Goal: Task Accomplishment & Management: Use online tool/utility

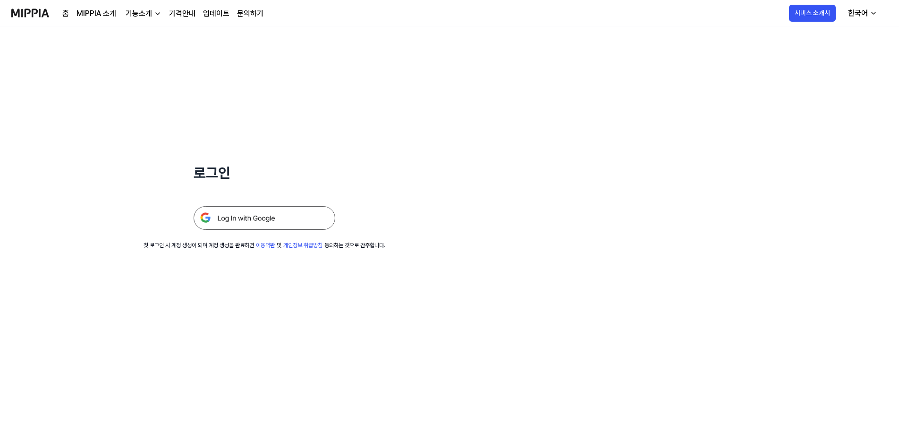
click at [251, 219] on img at bounding box center [264, 218] width 142 height 24
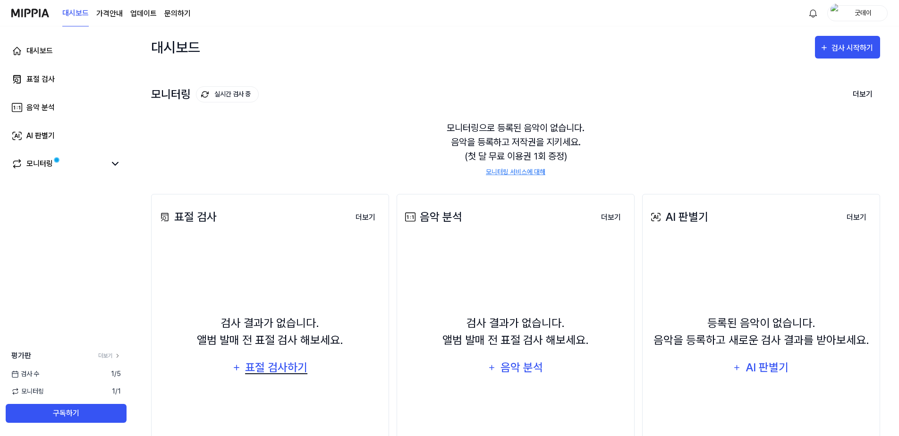
click at [286, 370] on div "표절 검사하기" at bounding box center [276, 368] width 64 height 18
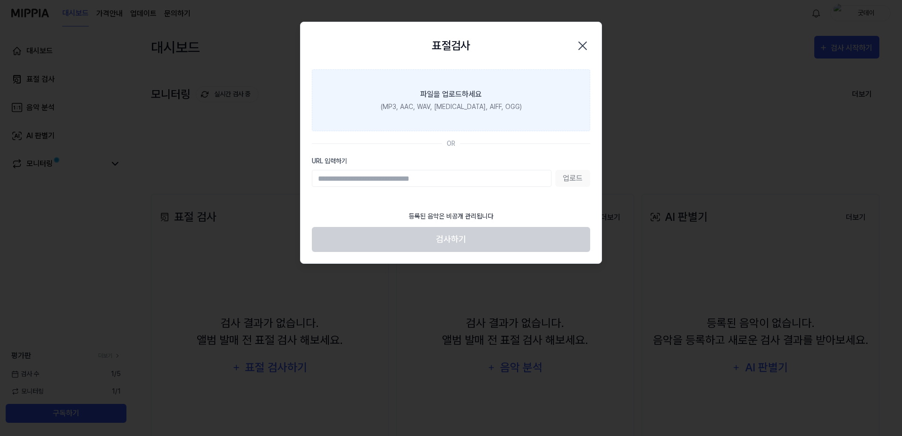
click at [436, 100] on div "파일을 업로드하세요" at bounding box center [451, 94] width 61 height 11
click at [0, 0] on input "파일을 업로드하세요 (MP3, AAC, WAV, FLAC, AIFF, OGG)" at bounding box center [0, 0] width 0 height 0
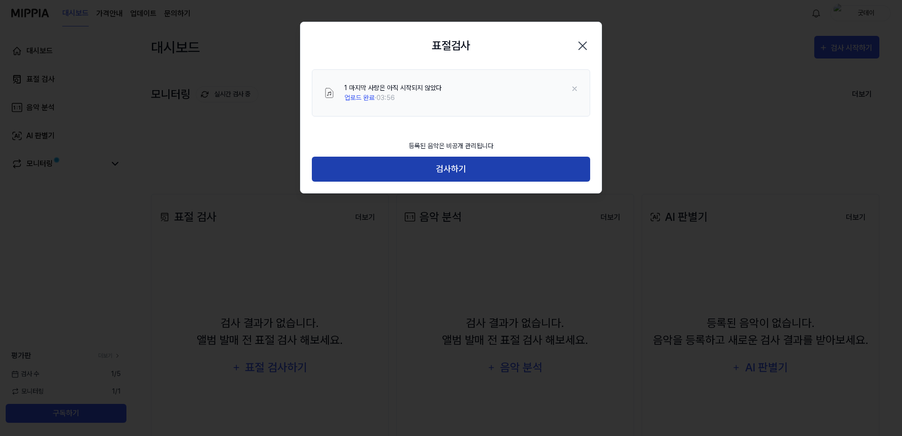
click at [485, 167] on button "검사하기" at bounding box center [451, 169] width 278 height 25
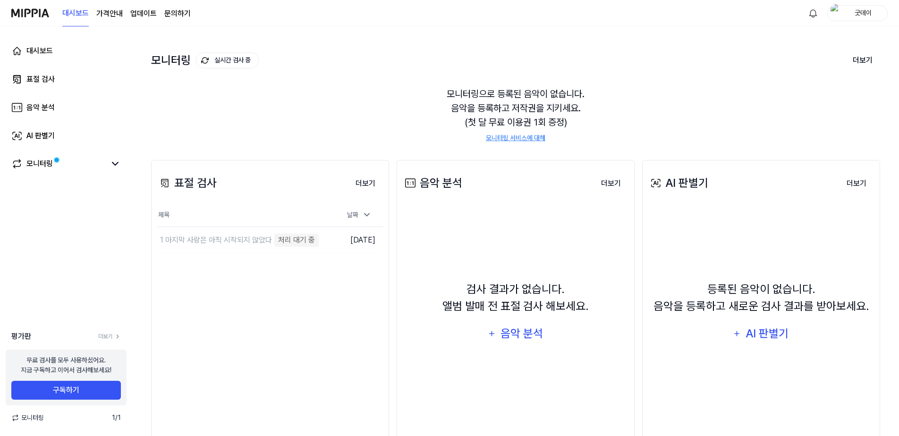
scroll to position [69, 0]
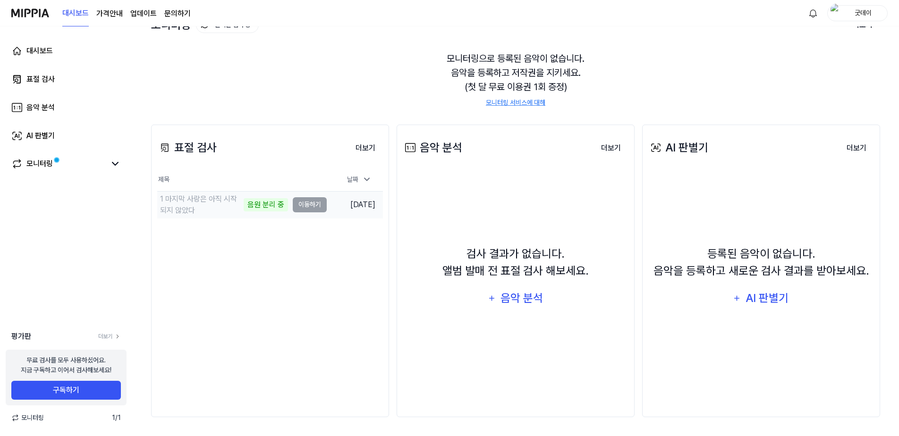
click at [313, 208] on td "1 마지막 사랑은 아직 시작되지 않았다 음원 분리 중 이동하기" at bounding box center [241, 205] width 169 height 26
click at [317, 207] on td "1 마지막 사랑은 아직 시작되지 않았다 악보 분석 중 이동하기" at bounding box center [241, 205] width 169 height 26
click at [309, 205] on button "이동하기" at bounding box center [310, 204] width 34 height 15
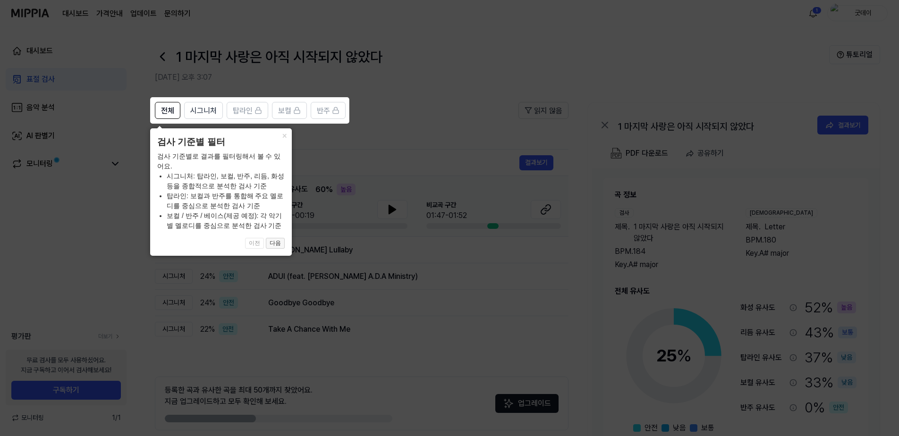
click at [277, 245] on button "다음" at bounding box center [275, 243] width 19 height 11
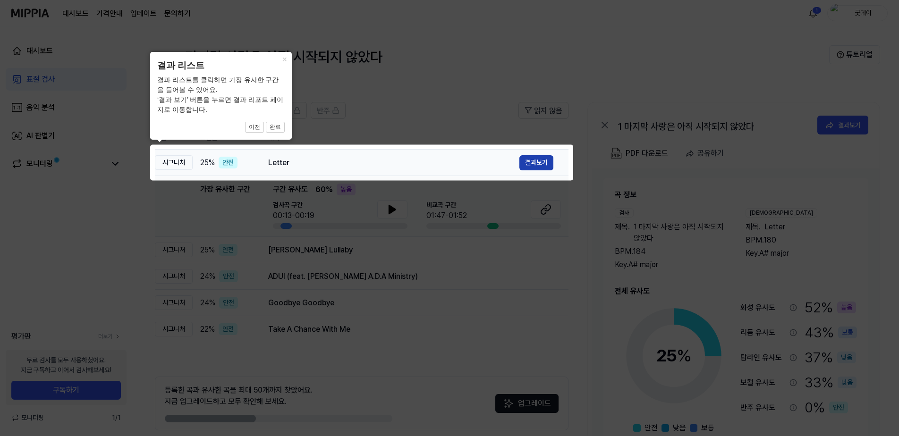
click at [538, 166] on button "결과보기" at bounding box center [536, 162] width 34 height 15
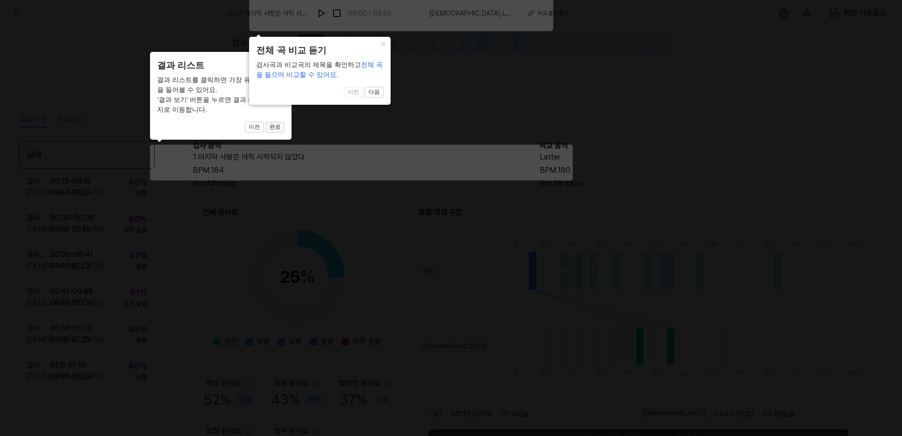
click at [282, 132] on button "완료" at bounding box center [275, 127] width 19 height 11
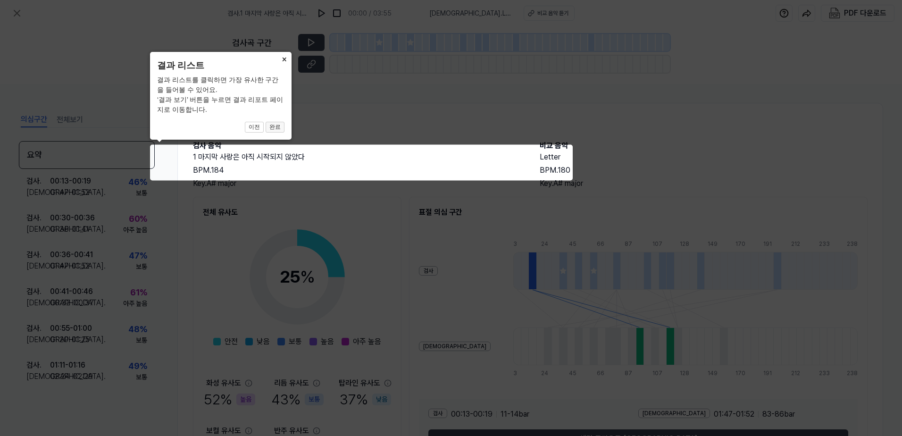
click at [277, 126] on button "완료" at bounding box center [275, 127] width 19 height 11
click at [274, 125] on button "완료" at bounding box center [275, 127] width 19 height 11
click at [285, 59] on button "×" at bounding box center [284, 58] width 15 height 13
click at [441, 303] on icon at bounding box center [451, 218] width 902 height 436
click at [277, 126] on button "완료" at bounding box center [275, 127] width 19 height 11
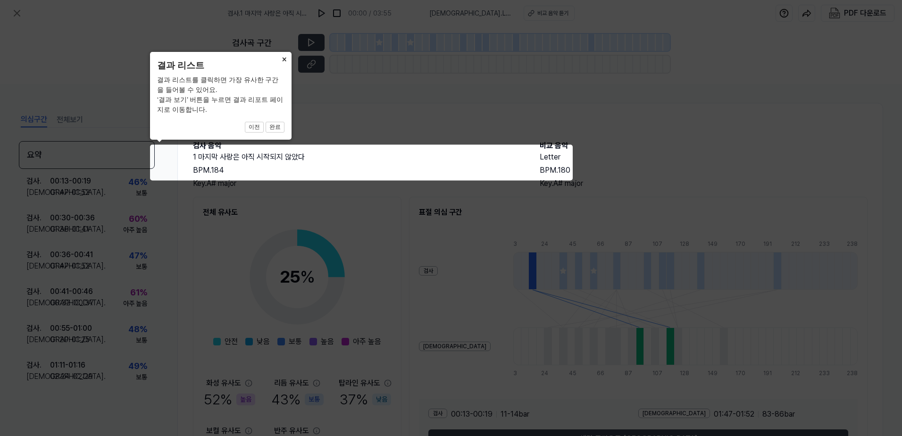
click at [207, 159] on icon at bounding box center [451, 218] width 902 height 436
click at [283, 55] on button "×" at bounding box center [284, 58] width 15 height 13
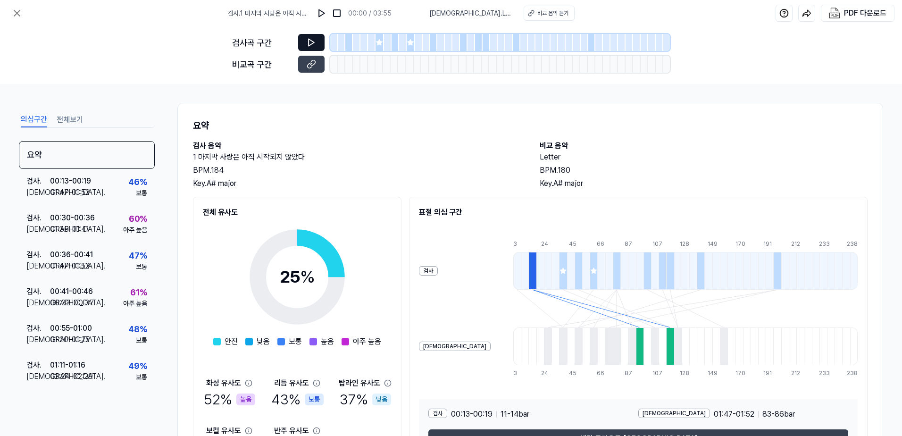
click at [311, 41] on icon at bounding box center [311, 42] width 9 height 9
click at [310, 43] on icon at bounding box center [311, 42] width 9 height 9
click at [407, 45] on icon at bounding box center [411, 43] width 8 height 8
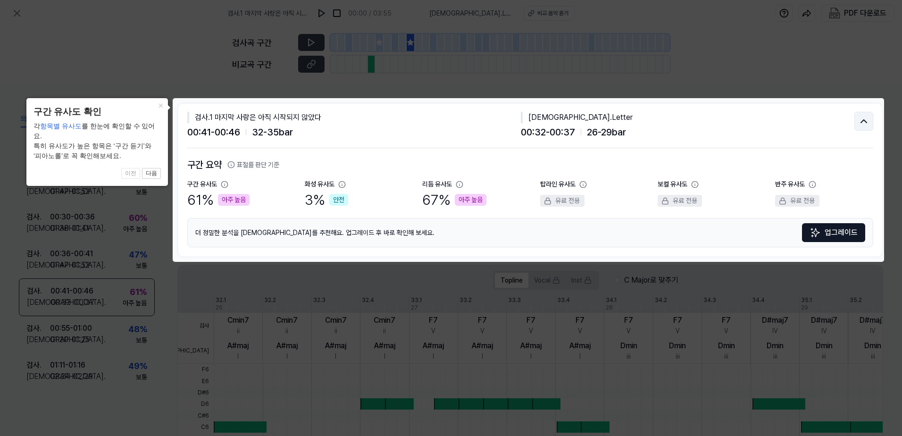
click at [860, 125] on icon at bounding box center [863, 121] width 11 height 11
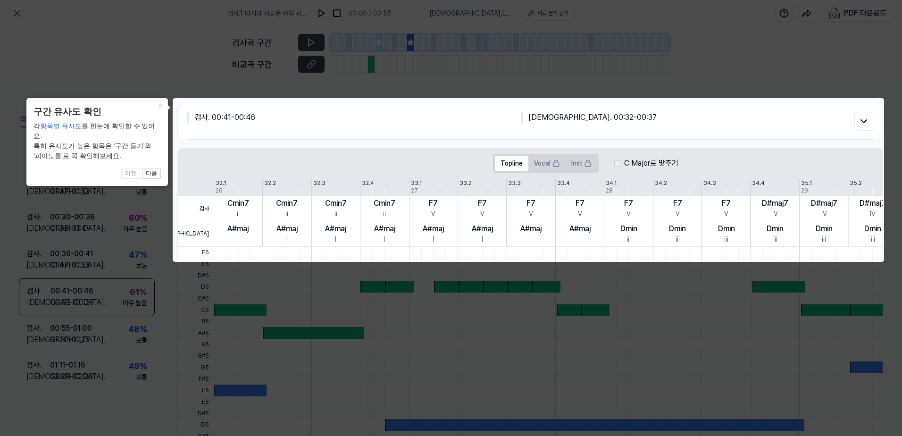
click at [804, 58] on icon at bounding box center [451, 218] width 902 height 436
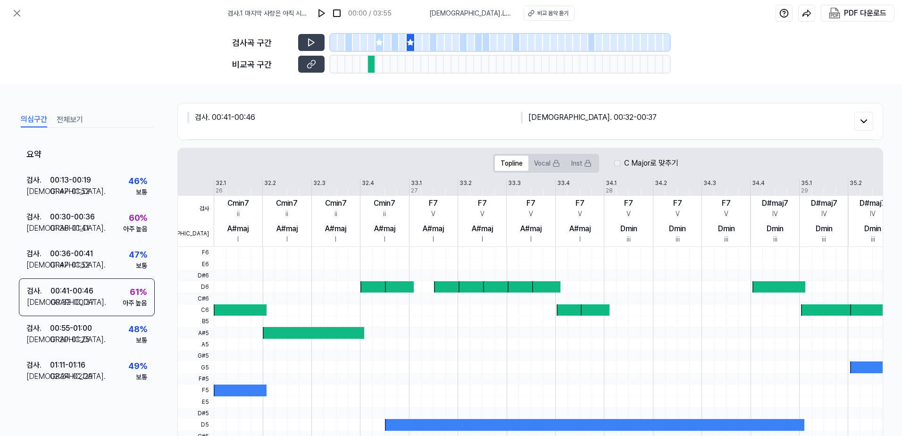
click at [65, 121] on button "전체보기" at bounding box center [70, 119] width 26 height 15
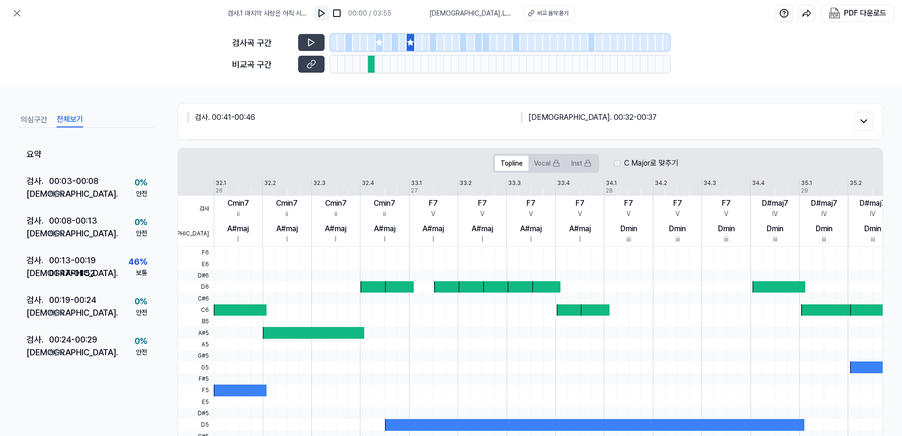
click at [327, 15] on img at bounding box center [321, 12] width 9 height 9
click at [327, 15] on img at bounding box center [322, 12] width 9 height 9
click at [861, 120] on icon at bounding box center [864, 121] width 6 height 3
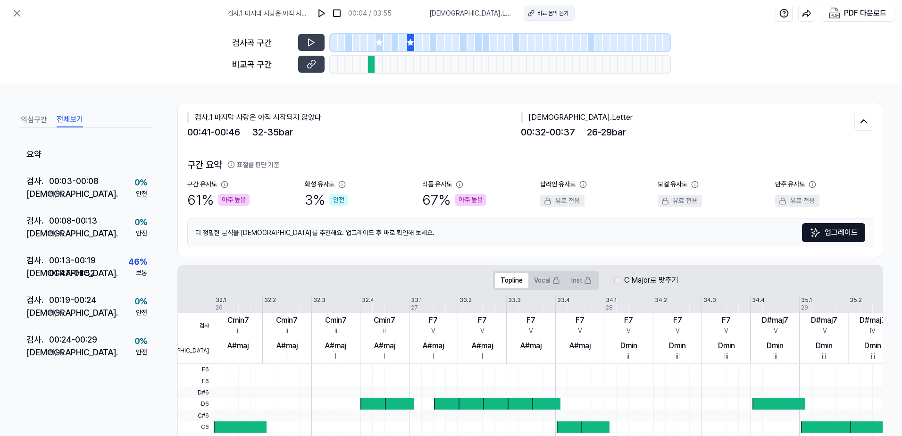
click at [538, 11] on div "비교 음악 듣기" at bounding box center [553, 13] width 31 height 8
click at [73, 263] on div "00:13 - 00:19" at bounding box center [72, 260] width 47 height 13
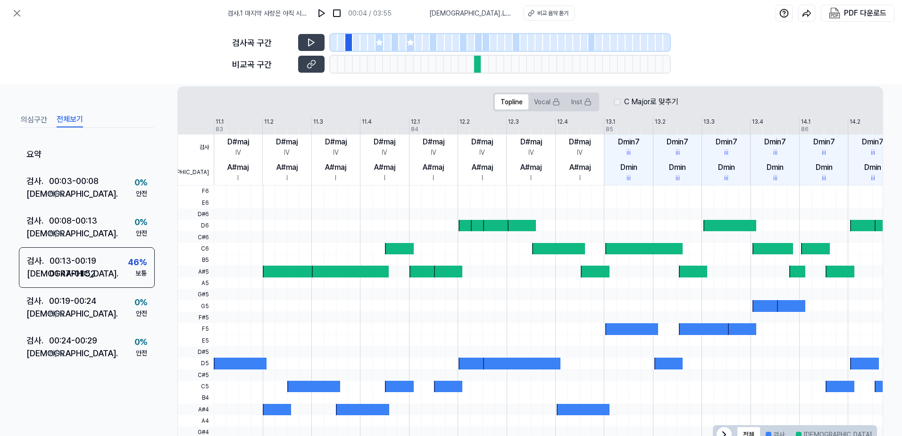
scroll to position [164, 0]
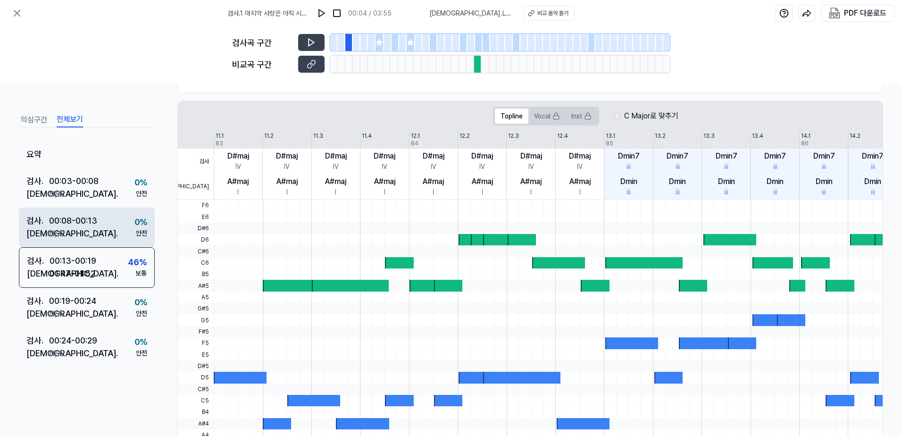
click at [69, 229] on div "비교 . N/A" at bounding box center [61, 233] width 71 height 13
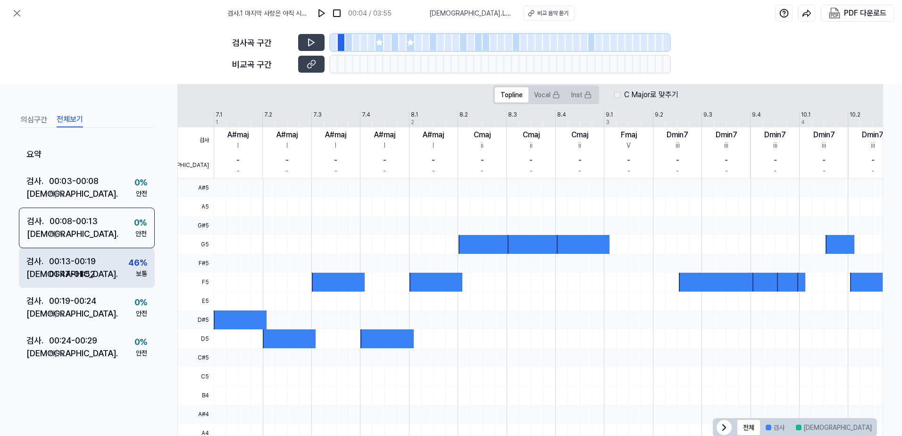
click at [64, 263] on div "00:13 - 00:19" at bounding box center [72, 261] width 47 height 13
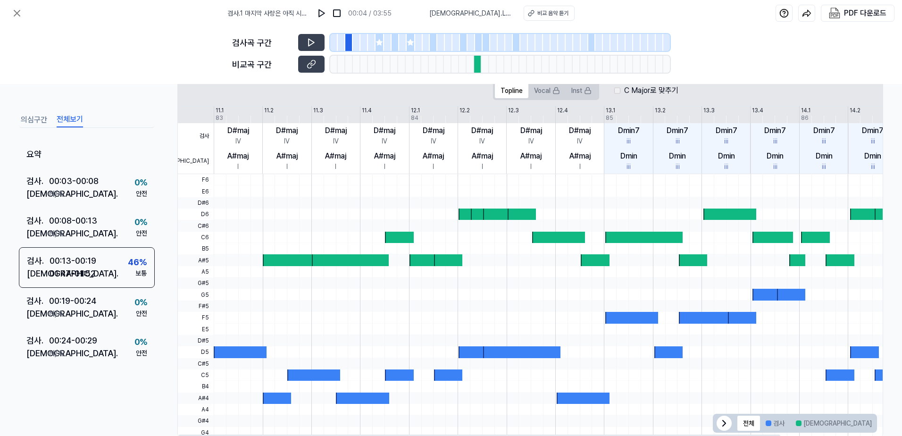
scroll to position [211, 0]
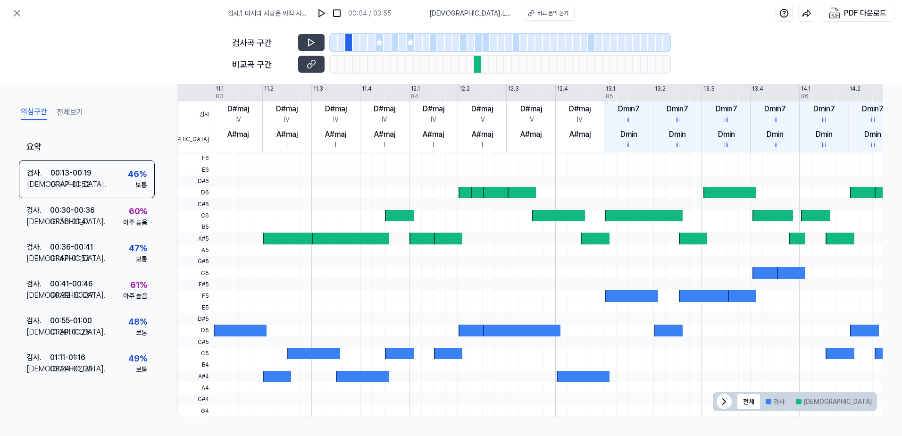
click at [37, 113] on button "의심구간" at bounding box center [34, 112] width 26 height 15
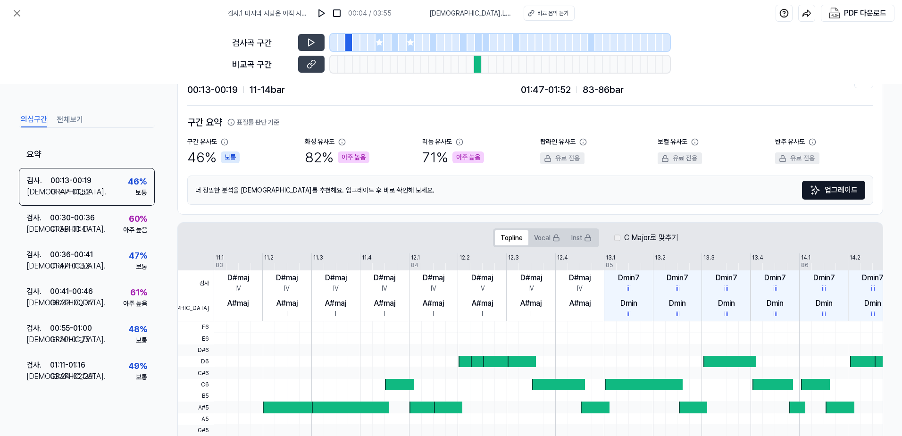
scroll to position [0, 0]
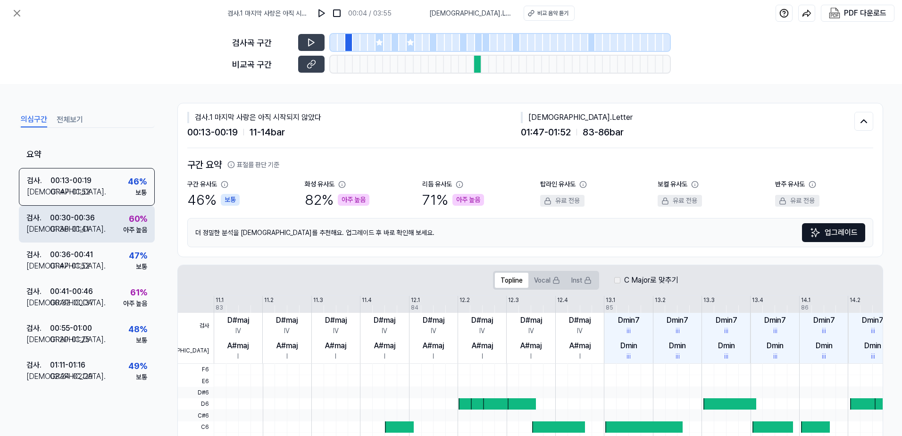
click at [123, 228] on div "아주 높음" at bounding box center [135, 230] width 24 height 10
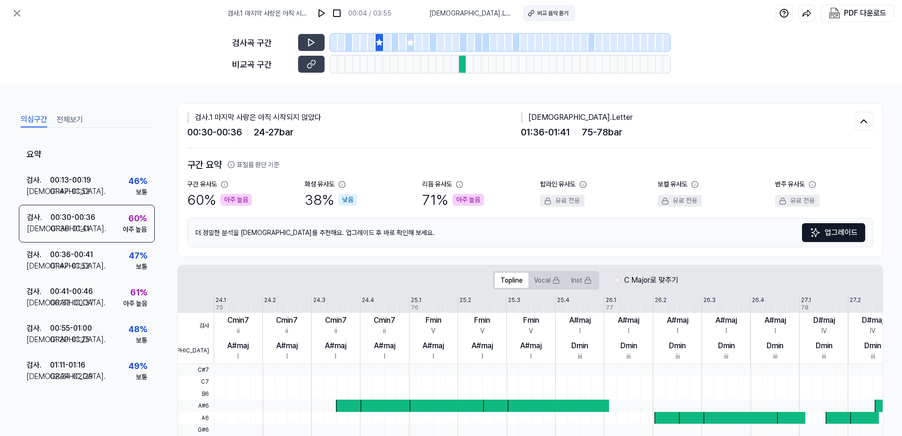
click at [538, 11] on div "비교 음악 듣기" at bounding box center [553, 13] width 31 height 8
click at [327, 15] on img at bounding box center [321, 12] width 9 height 9
click at [303, 44] on button at bounding box center [311, 42] width 26 height 17
click at [464, 44] on div at bounding box center [464, 42] width 8 height 17
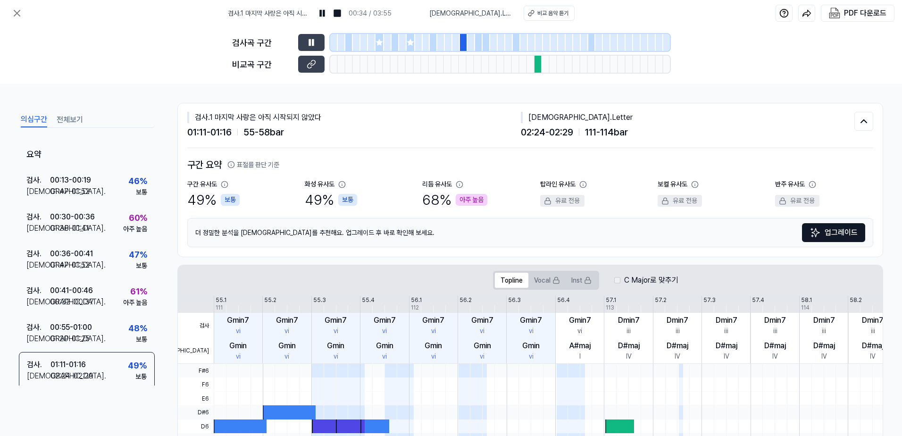
click at [464, 45] on div at bounding box center [464, 42] width 8 height 17
click at [535, 68] on div at bounding box center [539, 64] width 8 height 17
click at [862, 120] on icon at bounding box center [863, 121] width 11 height 11
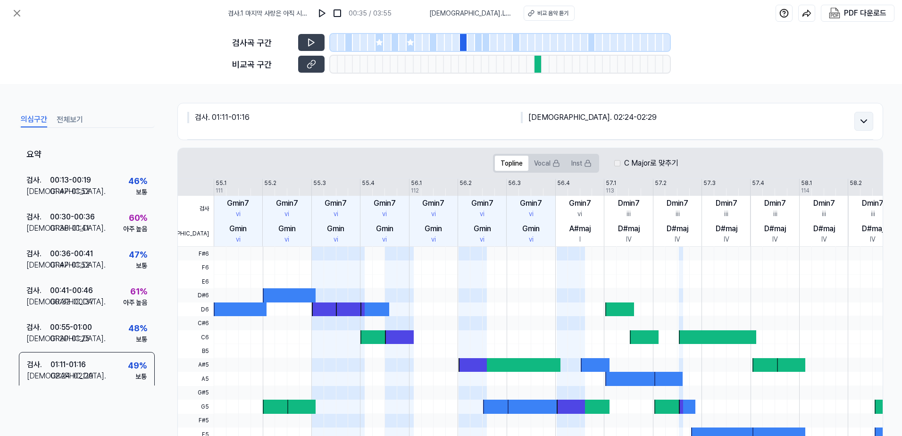
click at [862, 120] on icon at bounding box center [863, 121] width 11 height 11
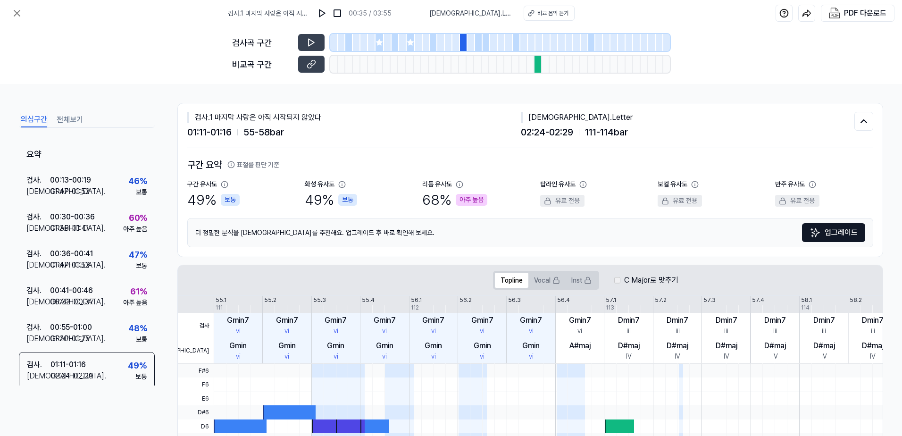
click at [77, 120] on button "전체보기" at bounding box center [70, 119] width 26 height 15
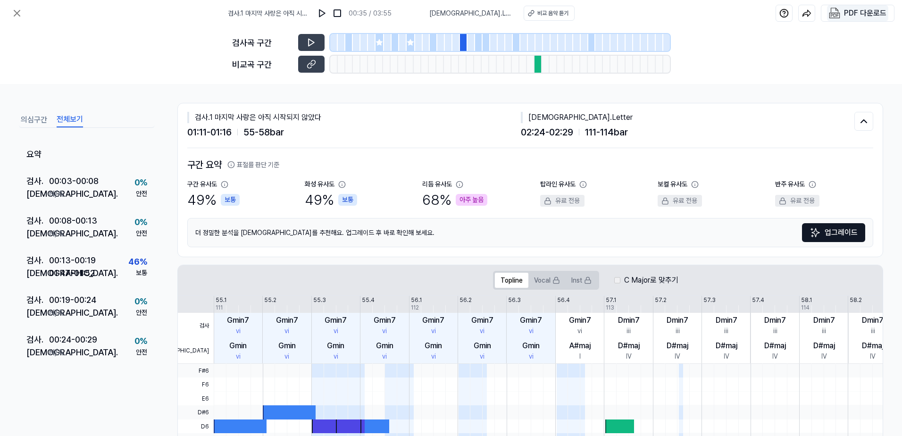
click at [869, 9] on div "PDF 다운로드" at bounding box center [865, 13] width 42 height 12
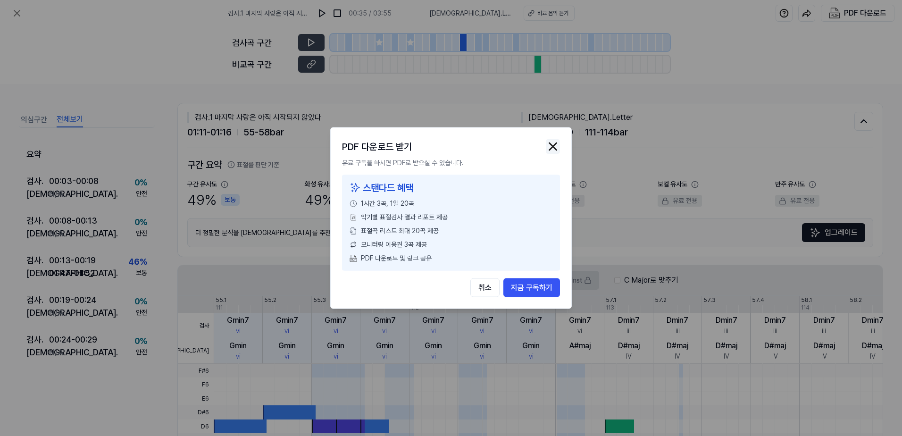
click at [552, 147] on img "button" at bounding box center [553, 147] width 14 height 14
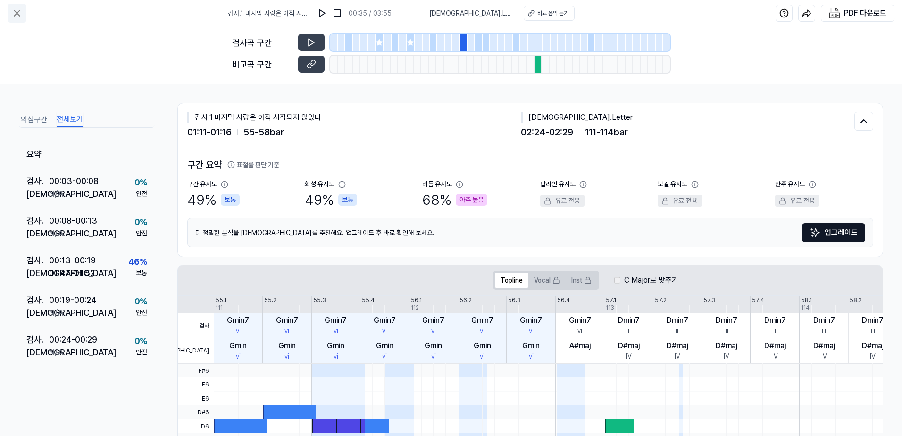
click at [15, 15] on icon at bounding box center [17, 13] width 6 height 6
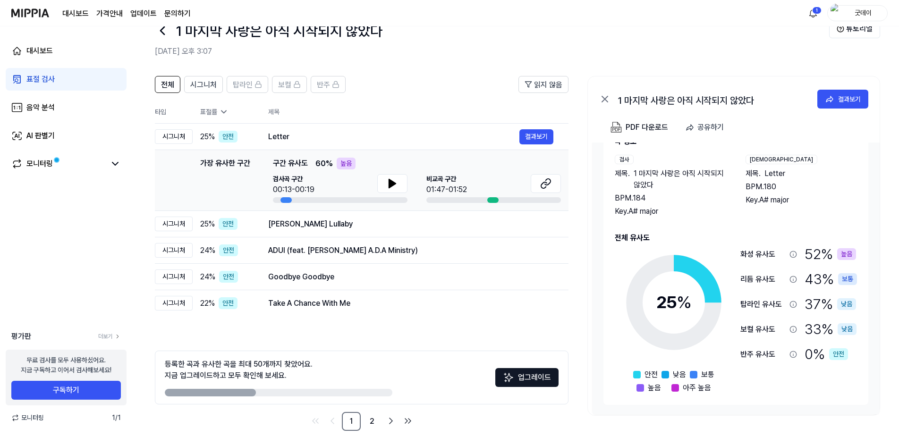
scroll to position [40, 0]
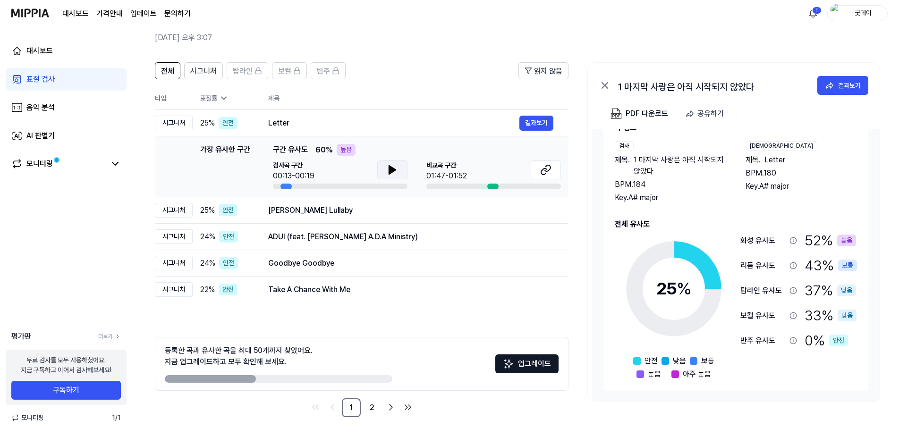
click at [397, 171] on icon at bounding box center [392, 169] width 11 height 11
click at [205, 75] on span "시그니처" at bounding box center [203, 71] width 26 height 11
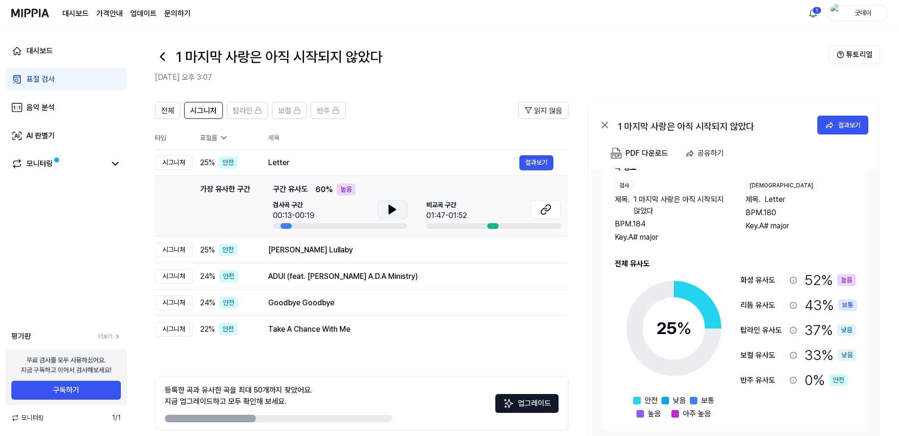
click at [390, 212] on icon at bounding box center [392, 209] width 7 height 8
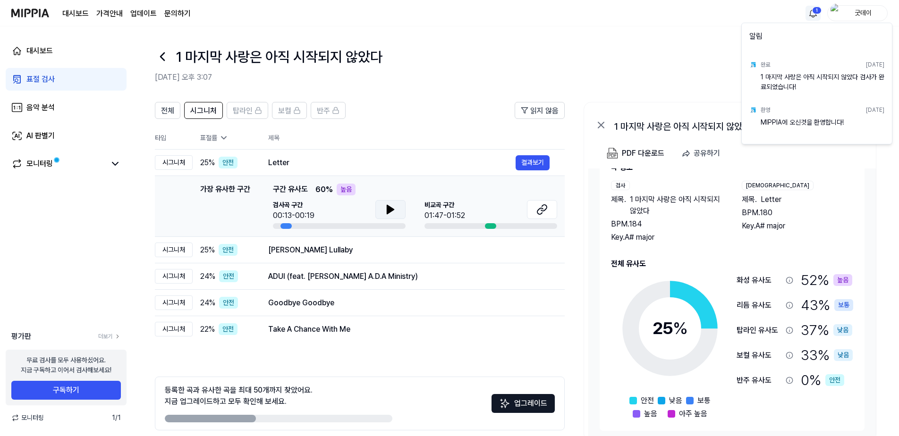
click at [816, 7] on html "대시보드 가격안내 업데이트 문의하기 1 굿데이 대시보드 표절 검사 음악 분석 AI 판별기 모니터링 평가판 더보기 무료 검사를 모두 사용하셨어요…" at bounding box center [449, 218] width 899 height 436
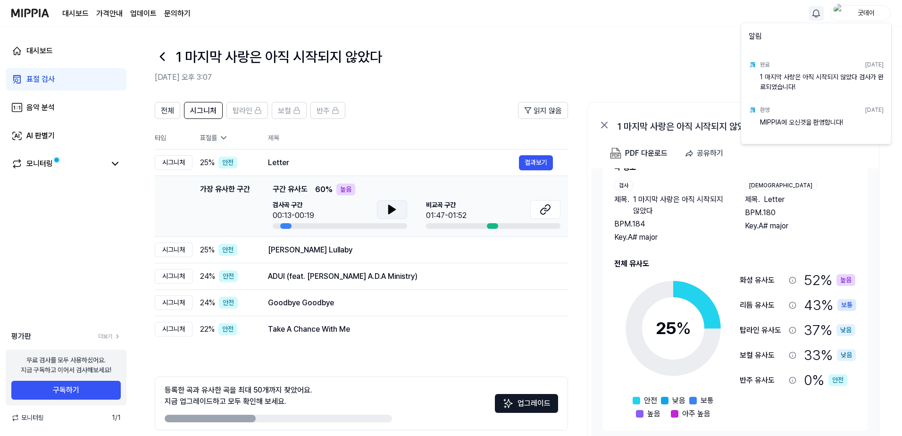
click at [818, 10] on html "대시보드 가격안내 업데이트 문의하기 굿데이 대시보드 표절 검사 음악 분석 AI 판별기 모니터링 평가판 더보기 무료 검사를 모두 사용하셨어요. …" at bounding box center [451, 218] width 902 height 436
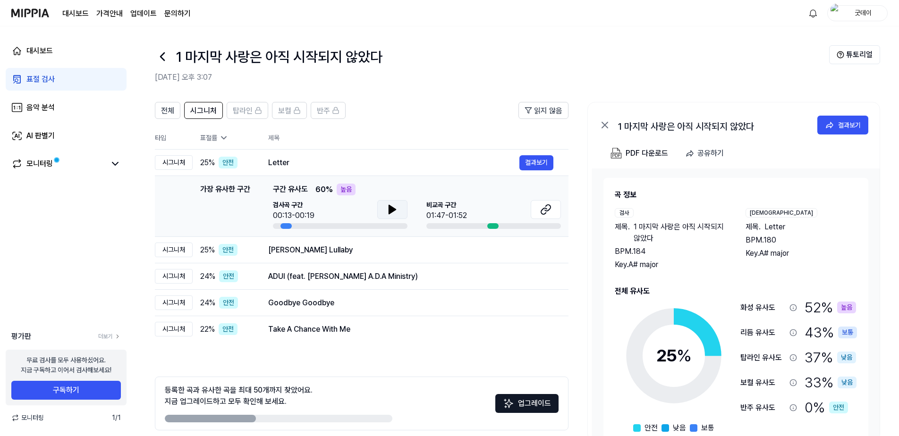
click at [35, 18] on img at bounding box center [30, 13] width 38 height 26
